Goal: Information Seeking & Learning: Learn about a topic

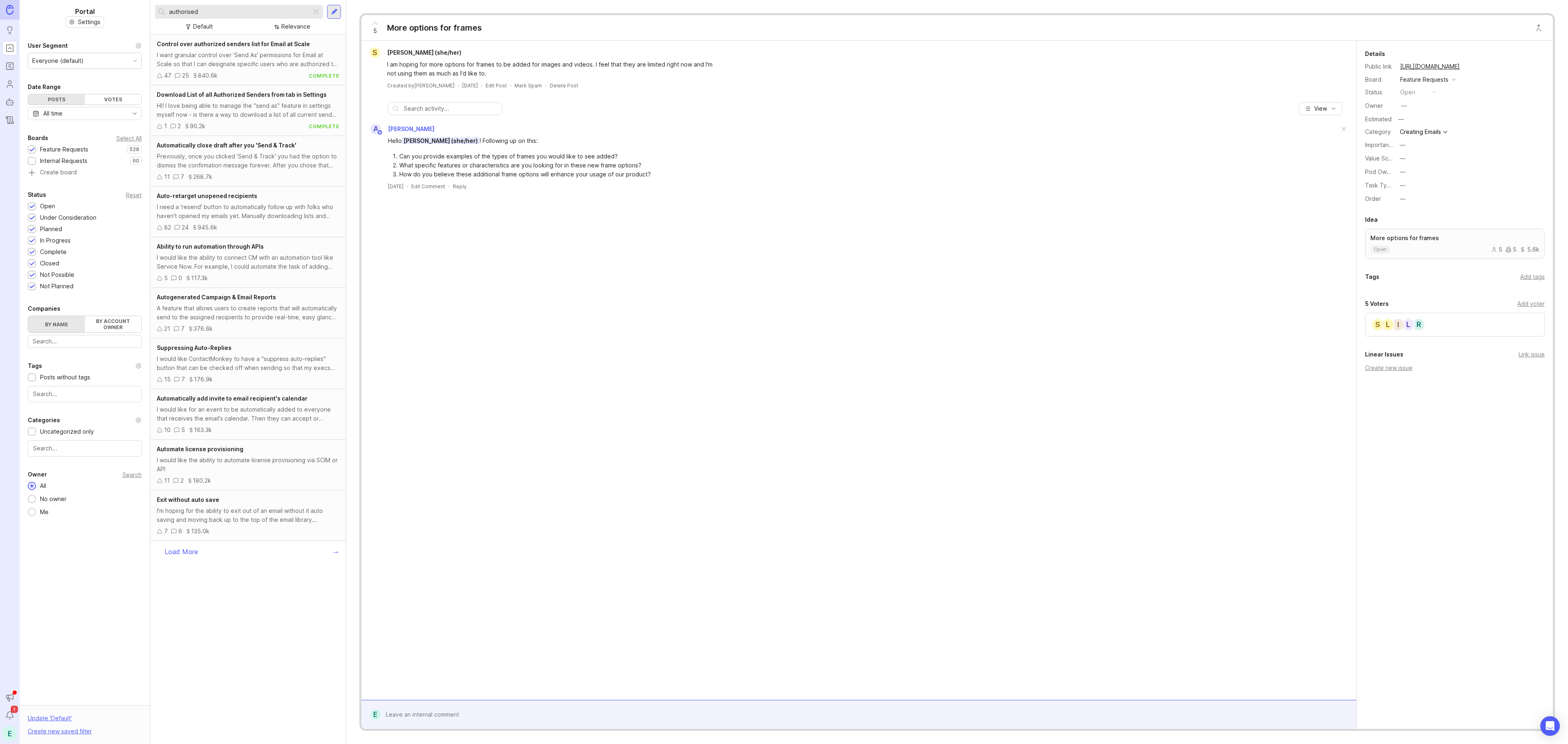
click at [313, 12] on div at bounding box center [316, 12] width 10 height 11
type input "plain"
click at [247, 109] on div "We have had recipients complain about the accessibility of some of our newslett…" at bounding box center [248, 110] width 182 height 18
